Goal: Task Accomplishment & Management: Manage account settings

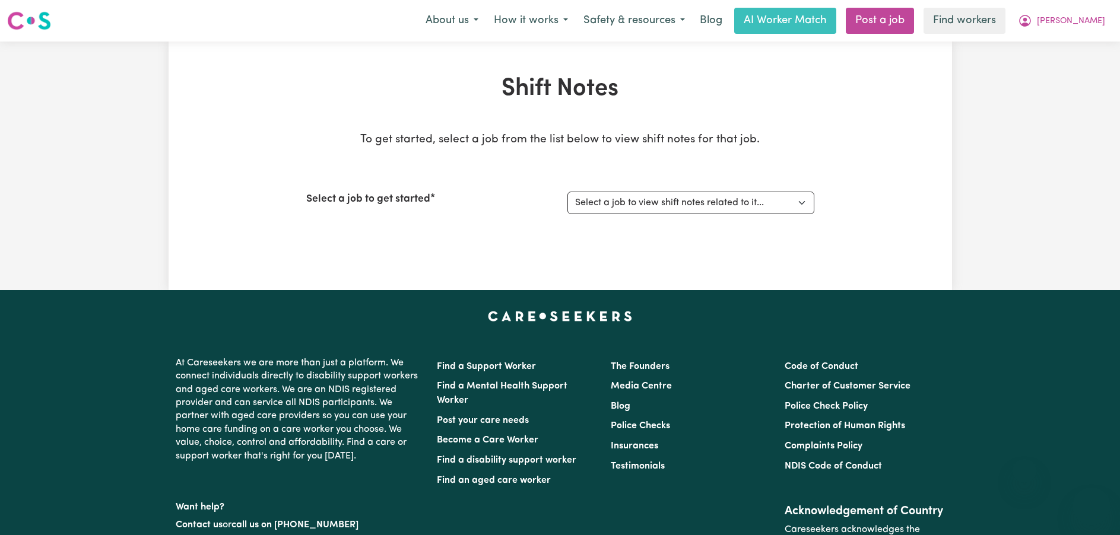
click at [1074, 18] on span "[PERSON_NAME]" at bounding box center [1071, 21] width 68 height 13
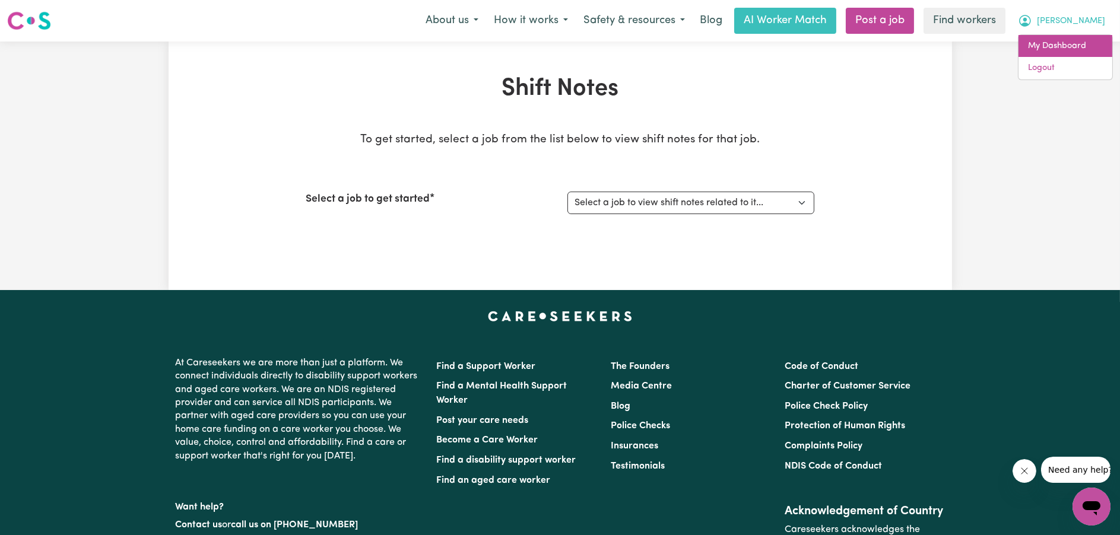
click at [1064, 41] on link "My Dashboard" at bounding box center [1065, 46] width 94 height 23
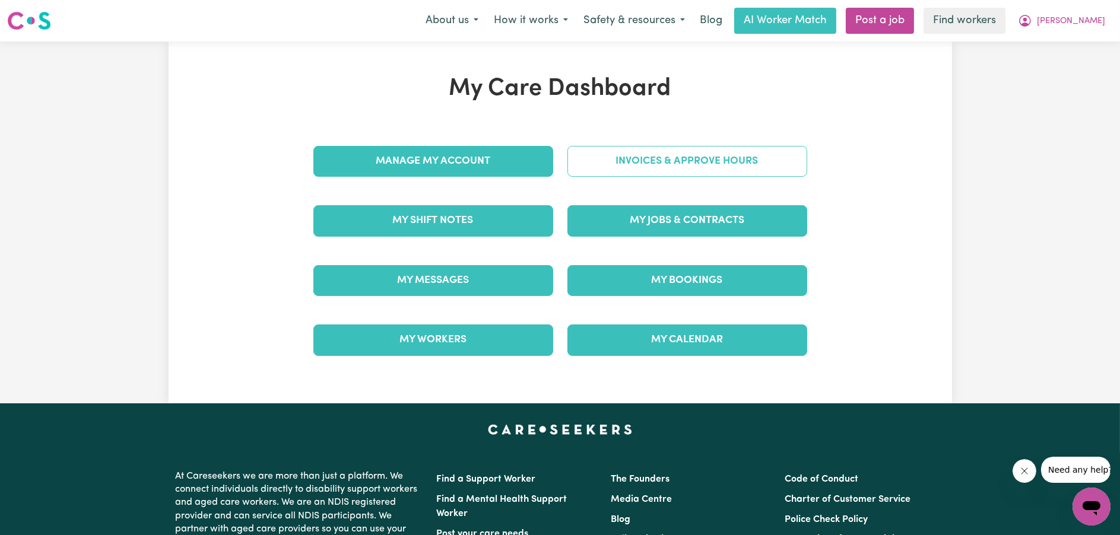
click at [608, 164] on link "Invoices & Approve Hours" at bounding box center [687, 161] width 240 height 31
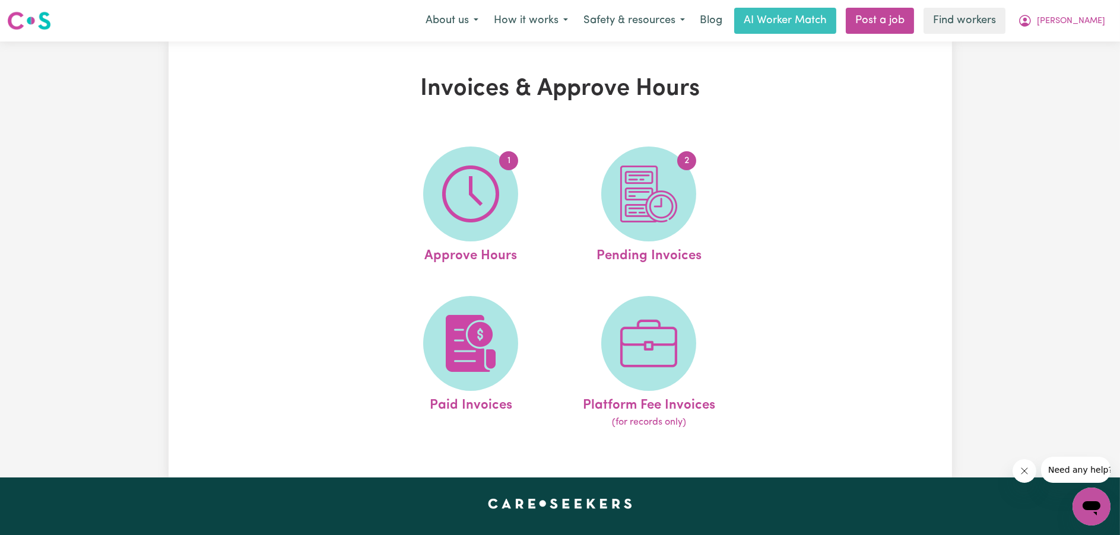
click at [608, 164] on link "2 Pending Invoices" at bounding box center [648, 207] width 171 height 120
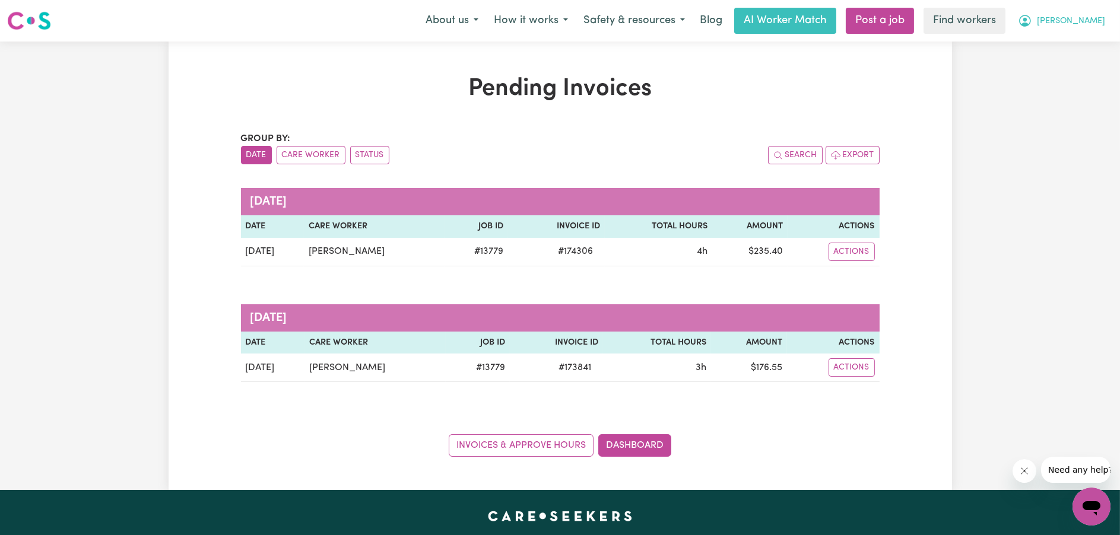
click at [1093, 17] on span "[PERSON_NAME]" at bounding box center [1071, 21] width 68 height 13
click at [1053, 52] on link "My Dashboard" at bounding box center [1065, 46] width 94 height 23
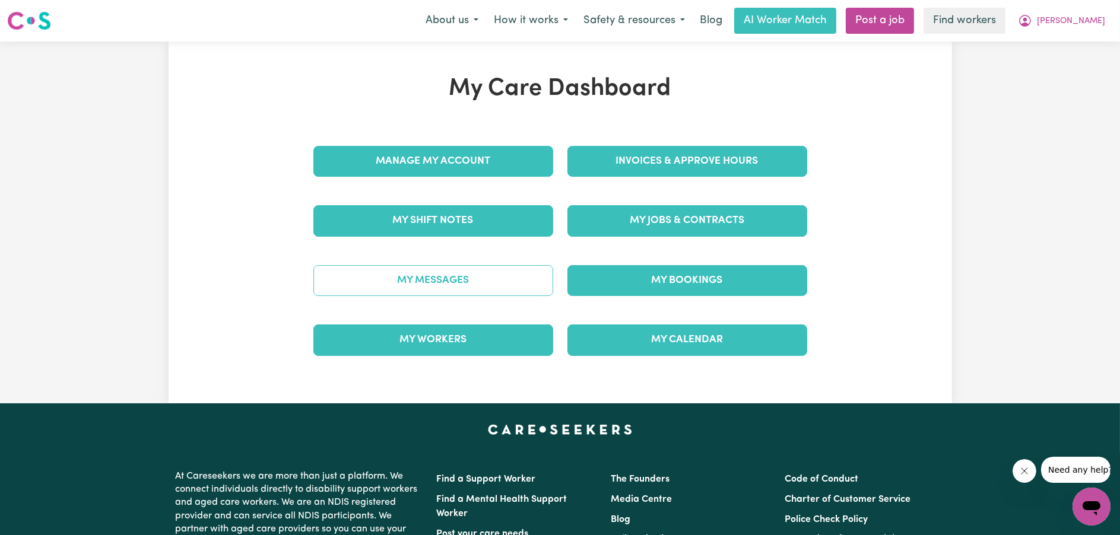
click at [481, 272] on link "My Messages" at bounding box center [433, 280] width 240 height 31
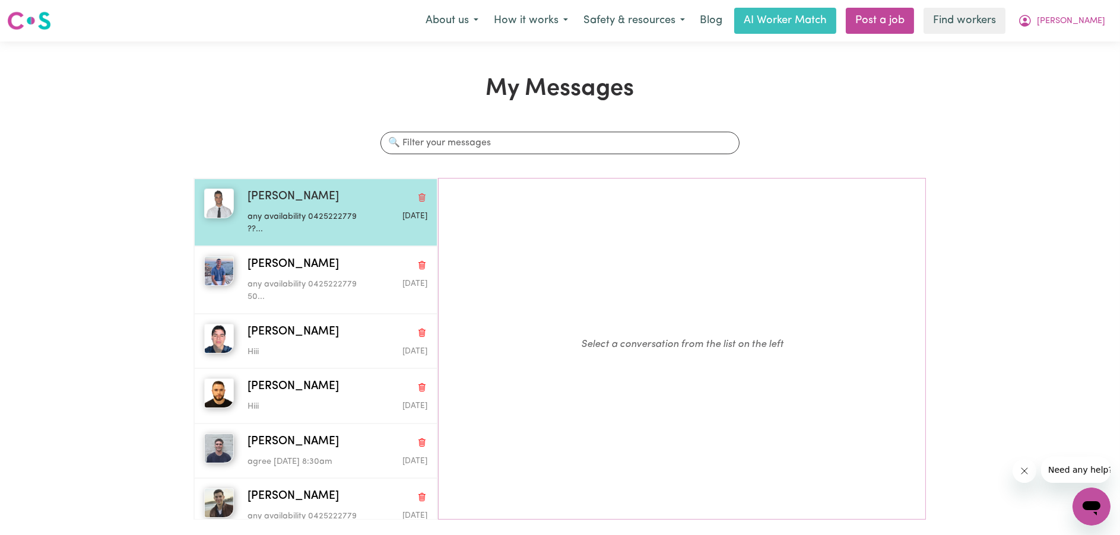
click at [278, 218] on p "any availability 0425222779 ??..." at bounding box center [307, 224] width 120 height 26
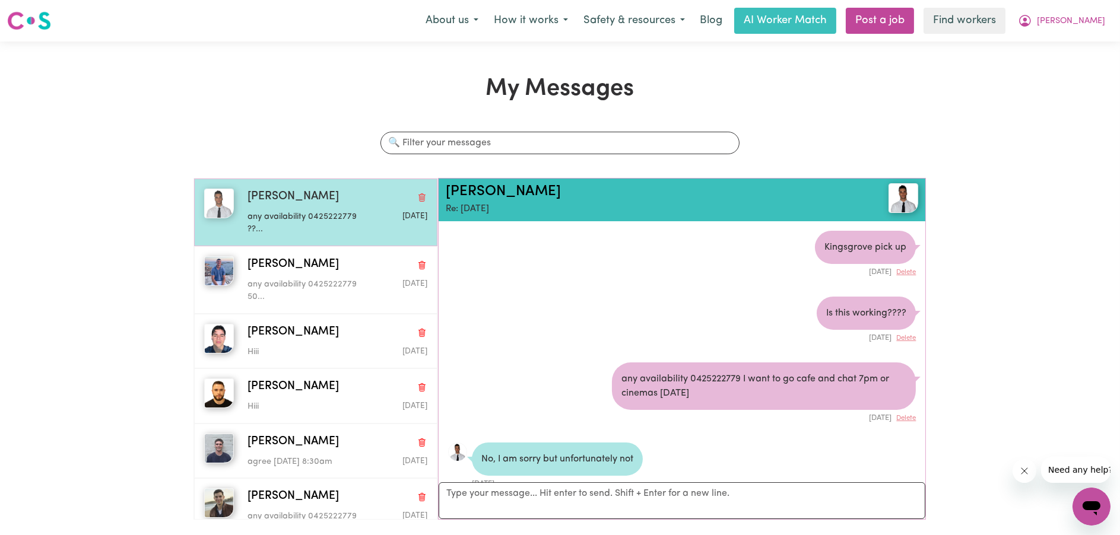
scroll to position [573, 0]
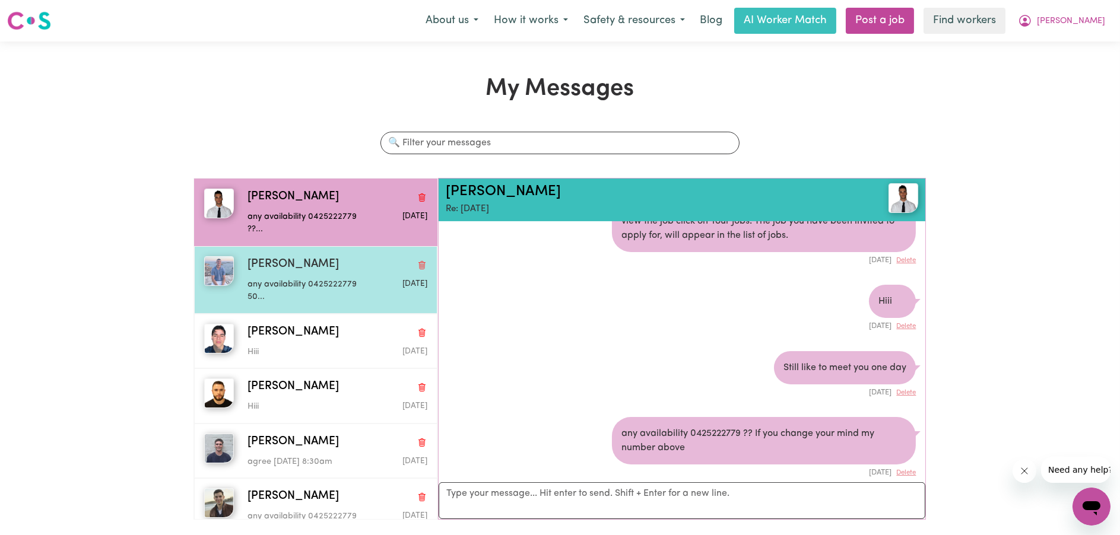
click at [274, 274] on div "any availability 0425222779 50..." at bounding box center [307, 289] width 120 height 30
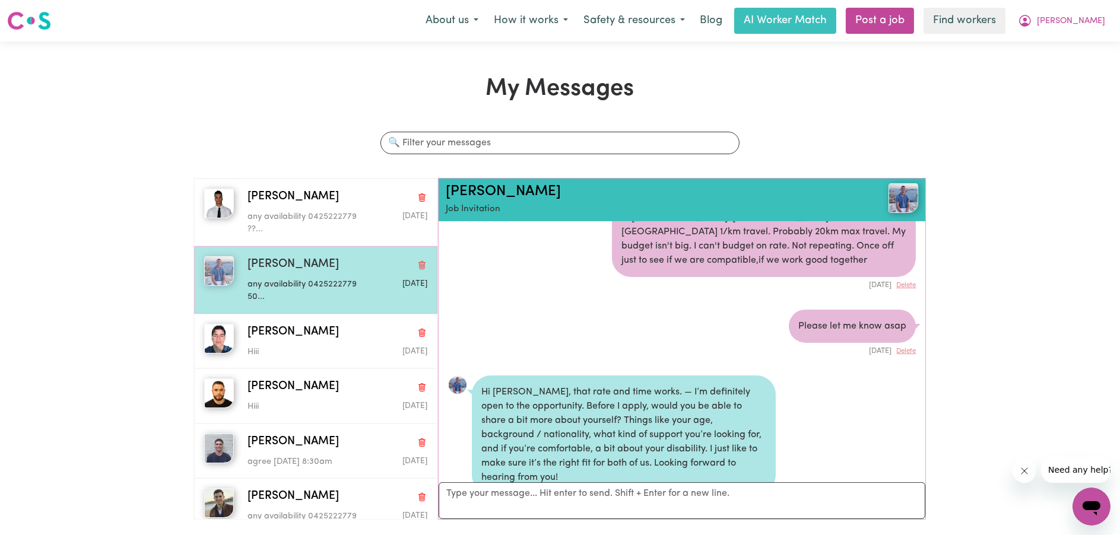
scroll to position [2264, 0]
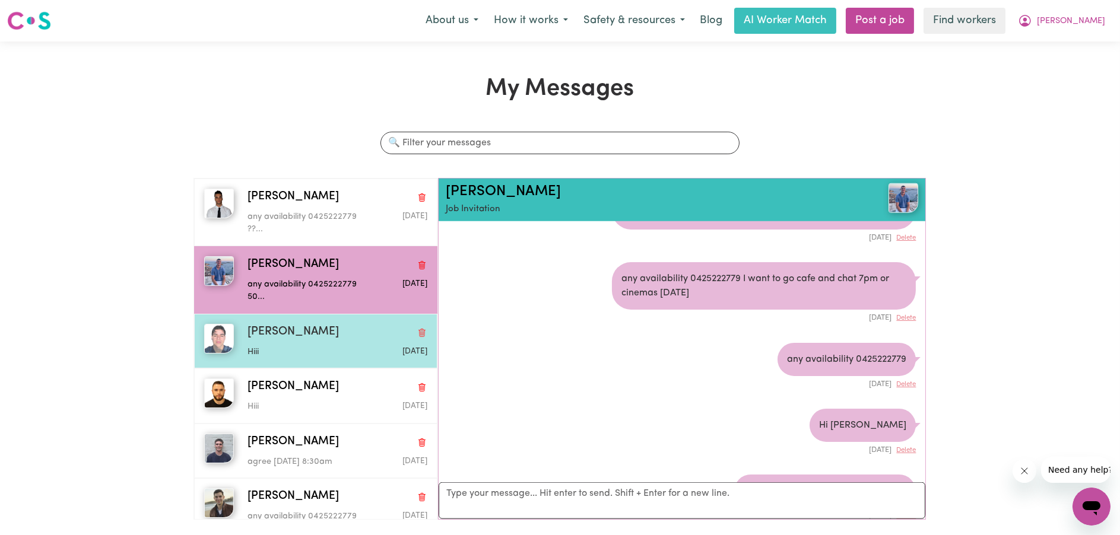
click at [307, 334] on div "[PERSON_NAME]" at bounding box center [337, 332] width 180 height 17
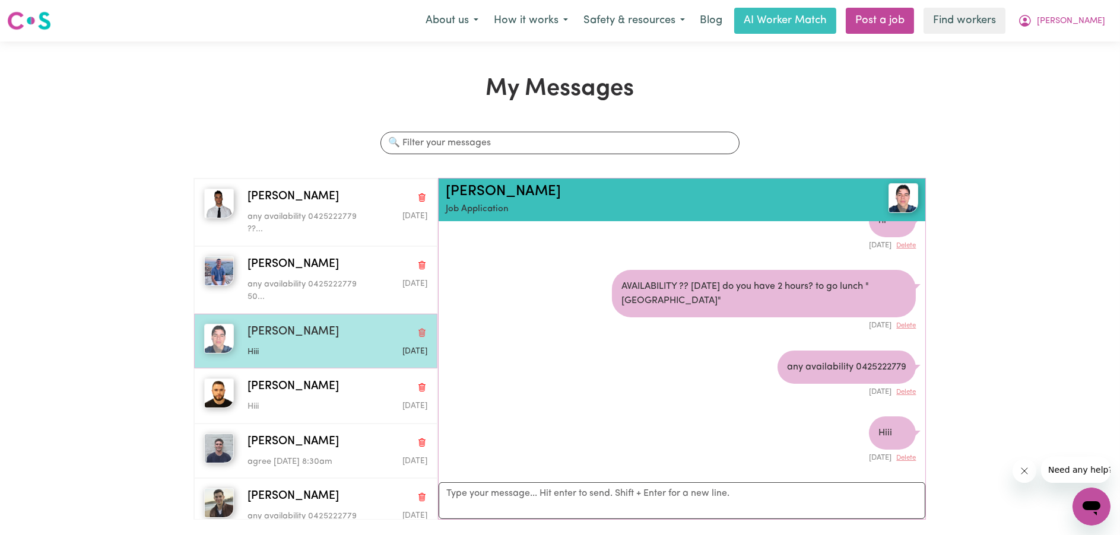
scroll to position [786, 0]
